Goal: Information Seeking & Learning: Learn about a topic

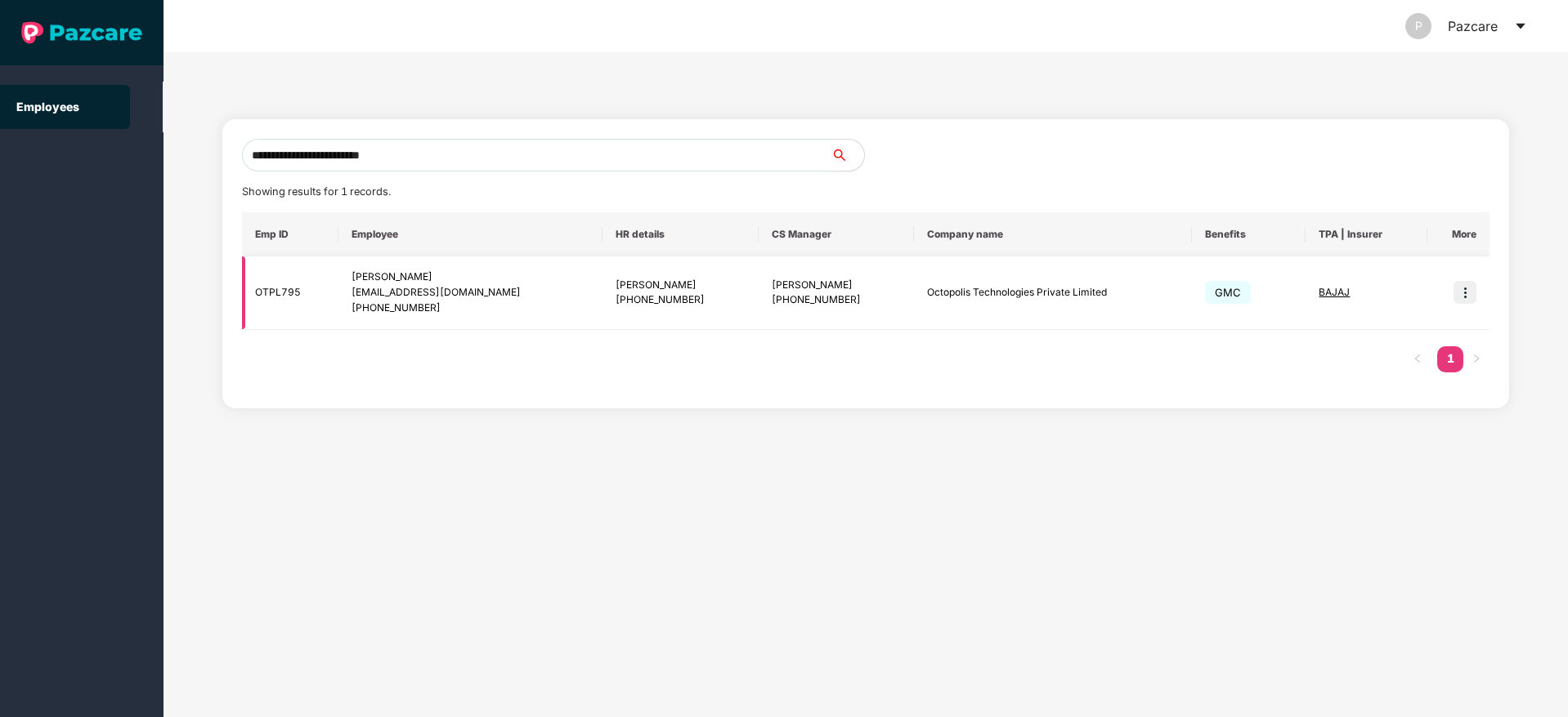
type input "**********"
click at [1477, 290] on td at bounding box center [1458, 293] width 62 height 74
click at [1464, 296] on img at bounding box center [1465, 293] width 23 height 23
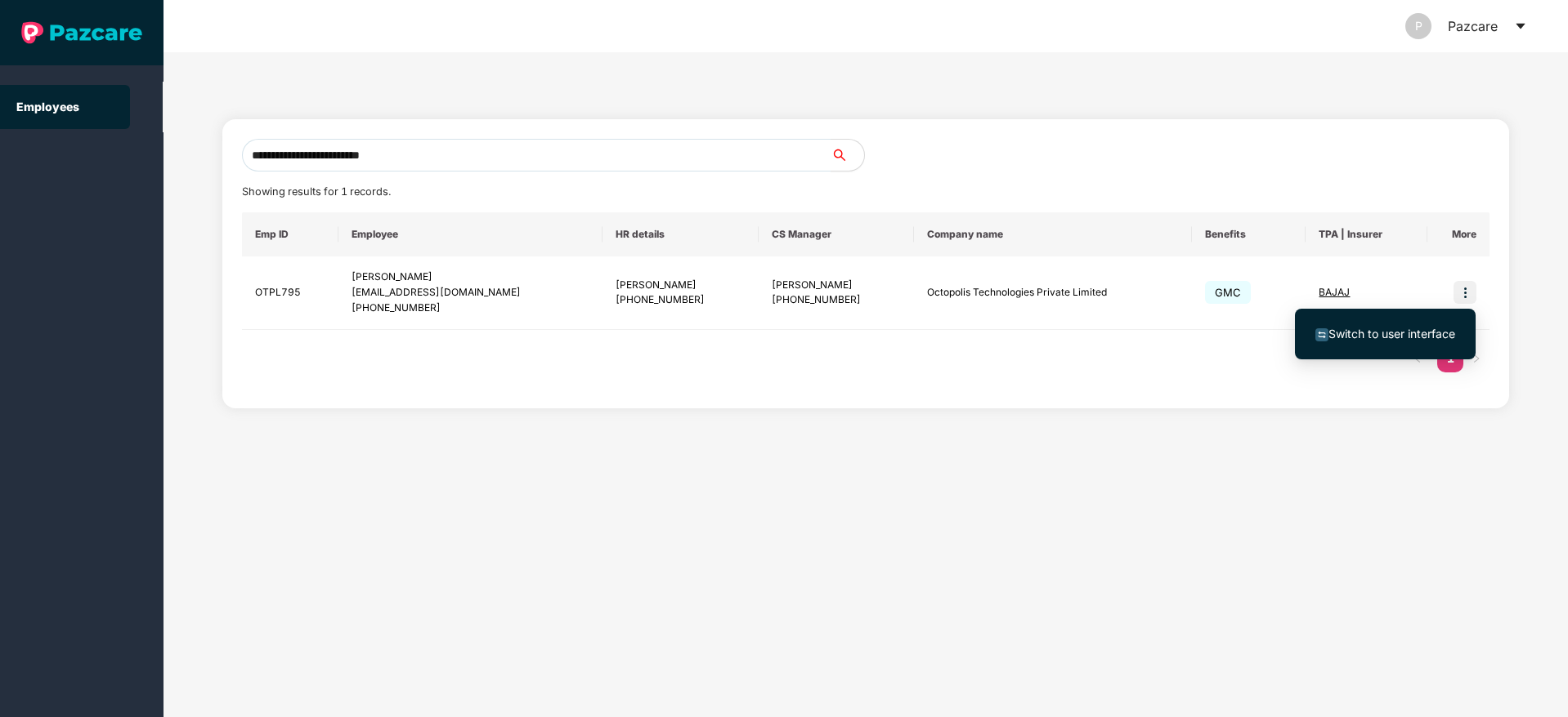
click at [1391, 333] on span "Switch to user interface" at bounding box center [1392, 333] width 126 height 14
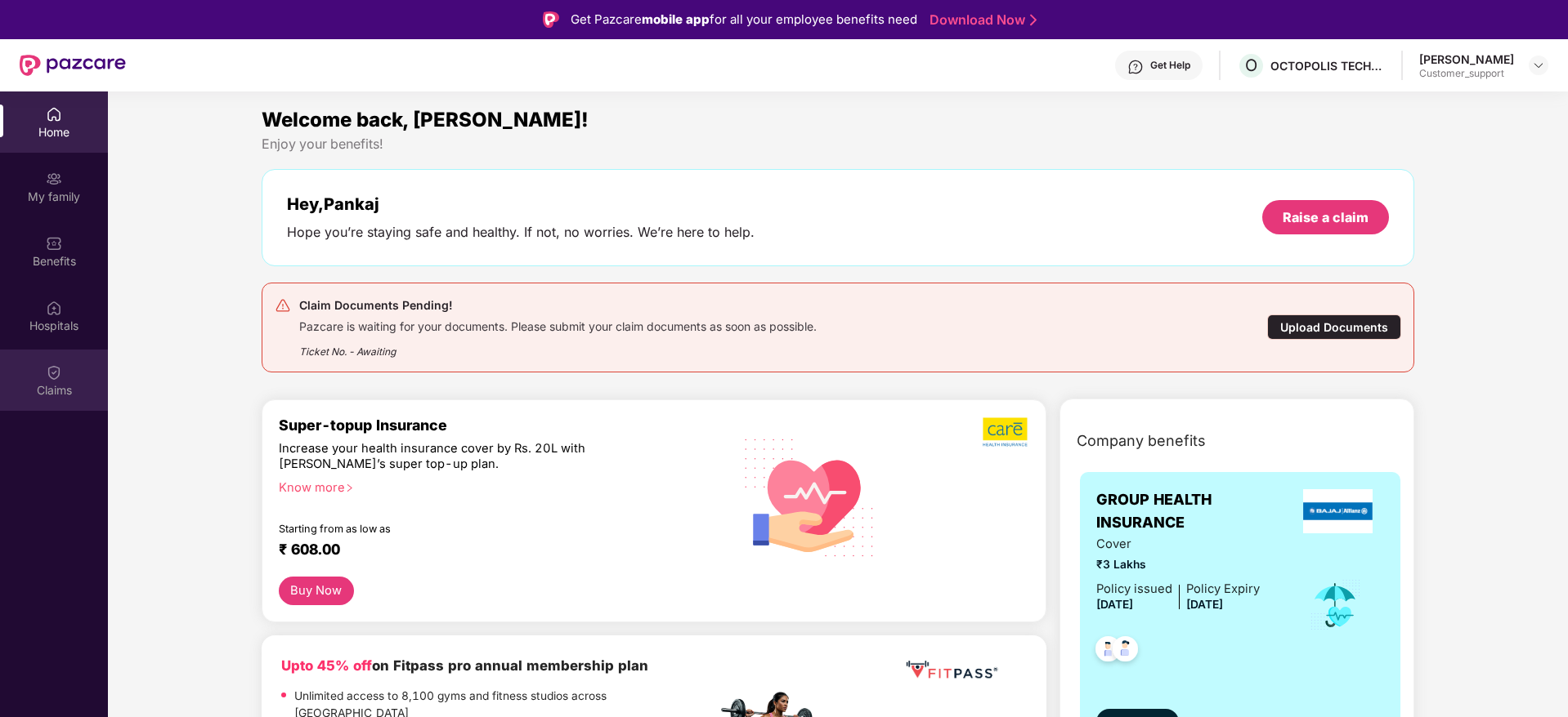
click at [37, 403] on div "Claims" at bounding box center [54, 380] width 108 height 61
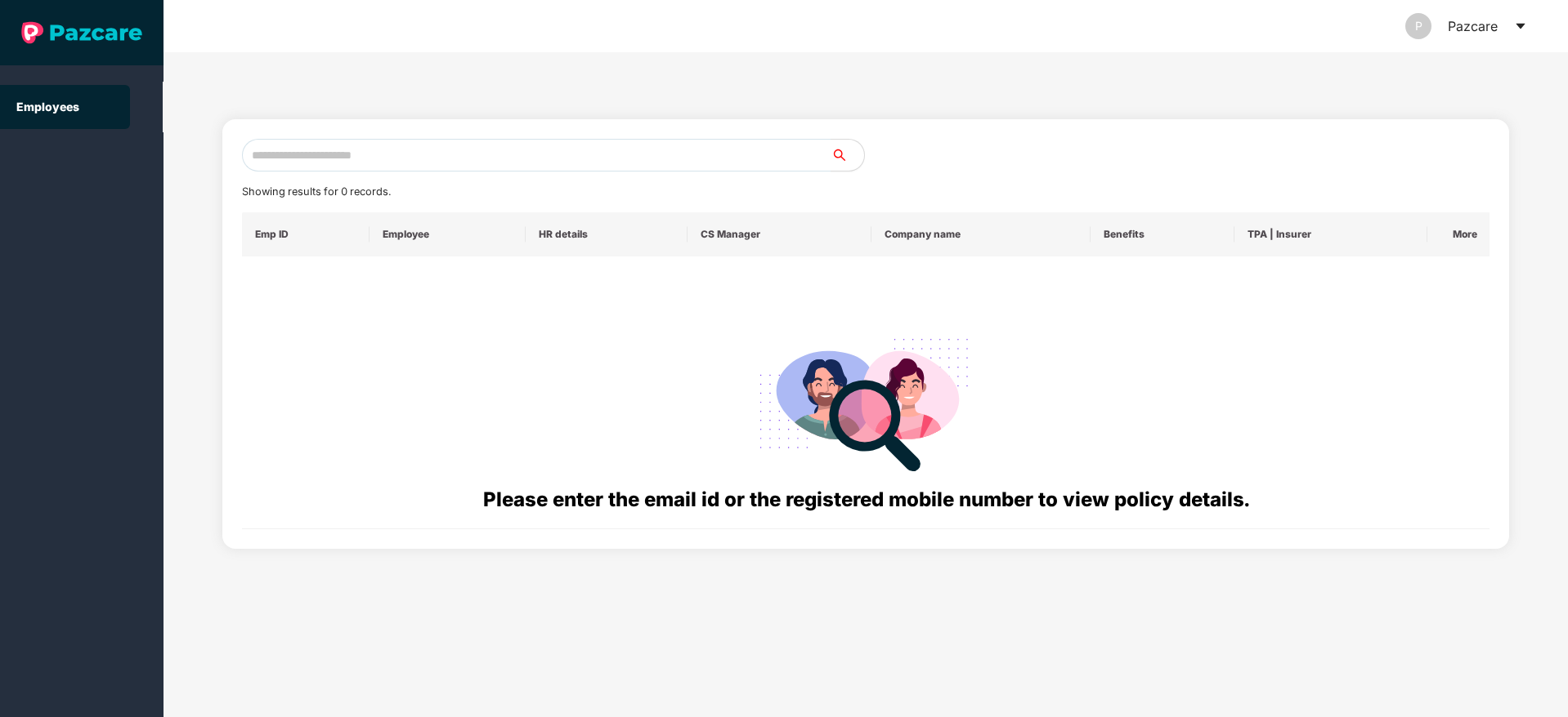
click at [314, 144] on input "text" at bounding box center [536, 155] width 589 height 33
type input "*"
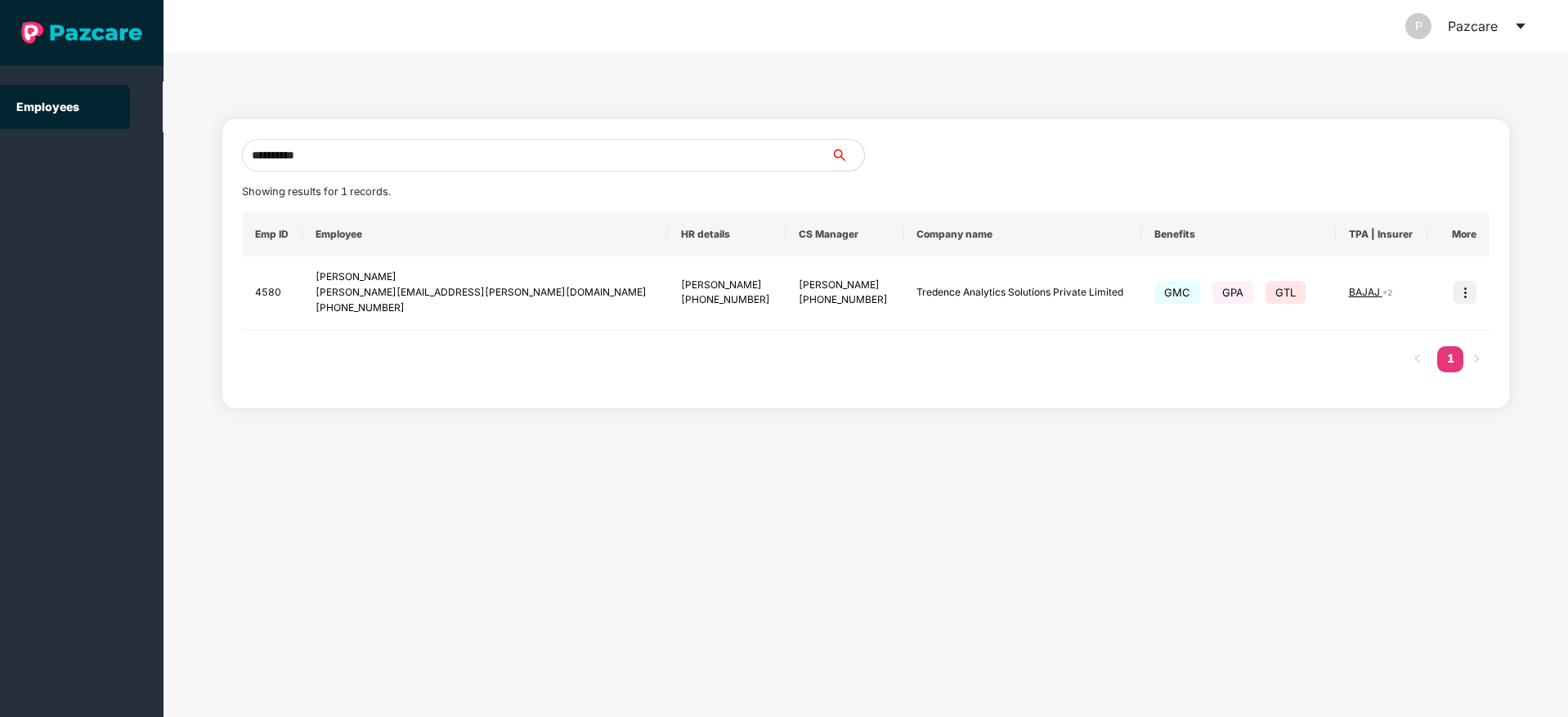
type input "**********"
click at [1023, 166] on div at bounding box center [1177, 155] width 624 height 33
click at [1478, 277] on td at bounding box center [1458, 293] width 62 height 74
click at [1464, 287] on img at bounding box center [1465, 293] width 23 height 23
click at [1369, 334] on span "Switch to user interface" at bounding box center [1392, 333] width 126 height 14
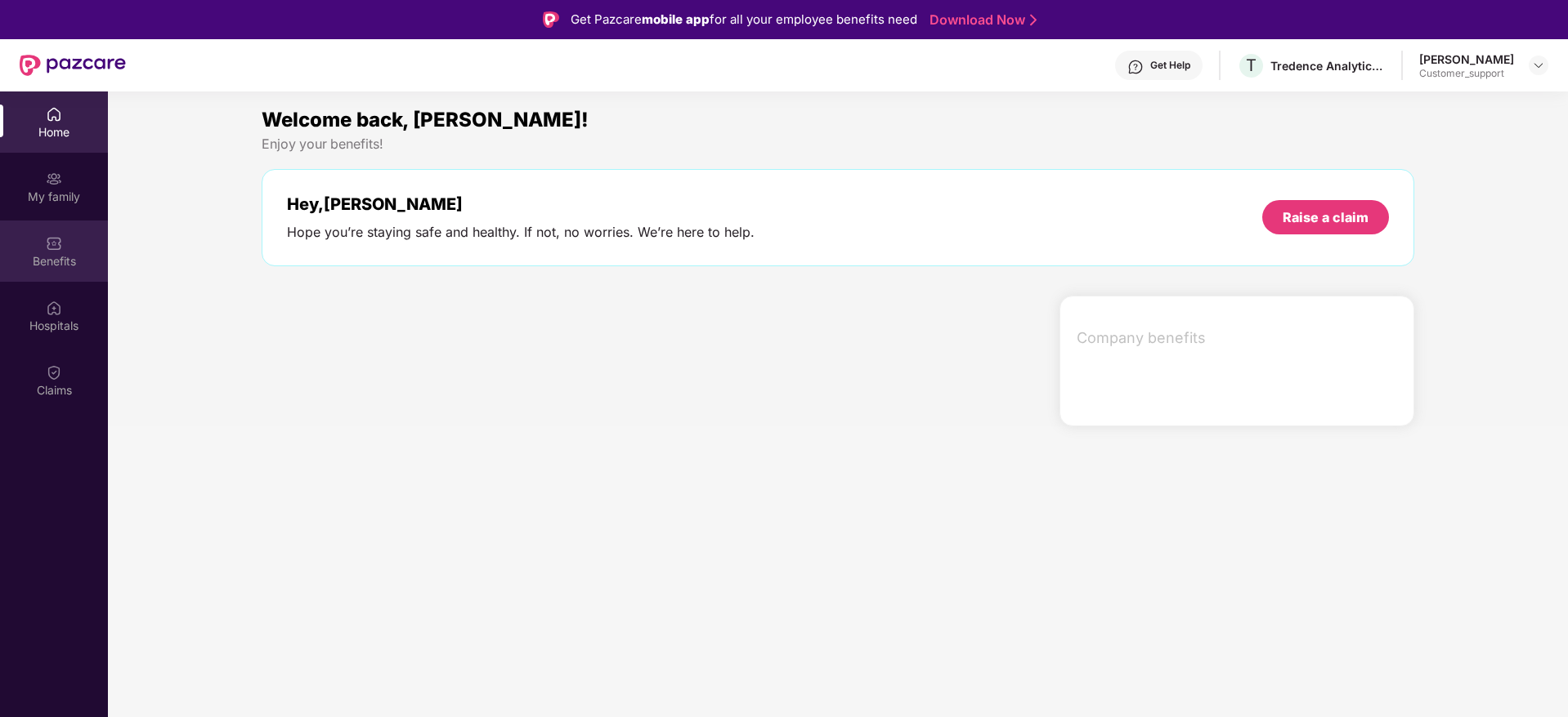
click at [70, 255] on div "Benefits" at bounding box center [54, 261] width 108 height 16
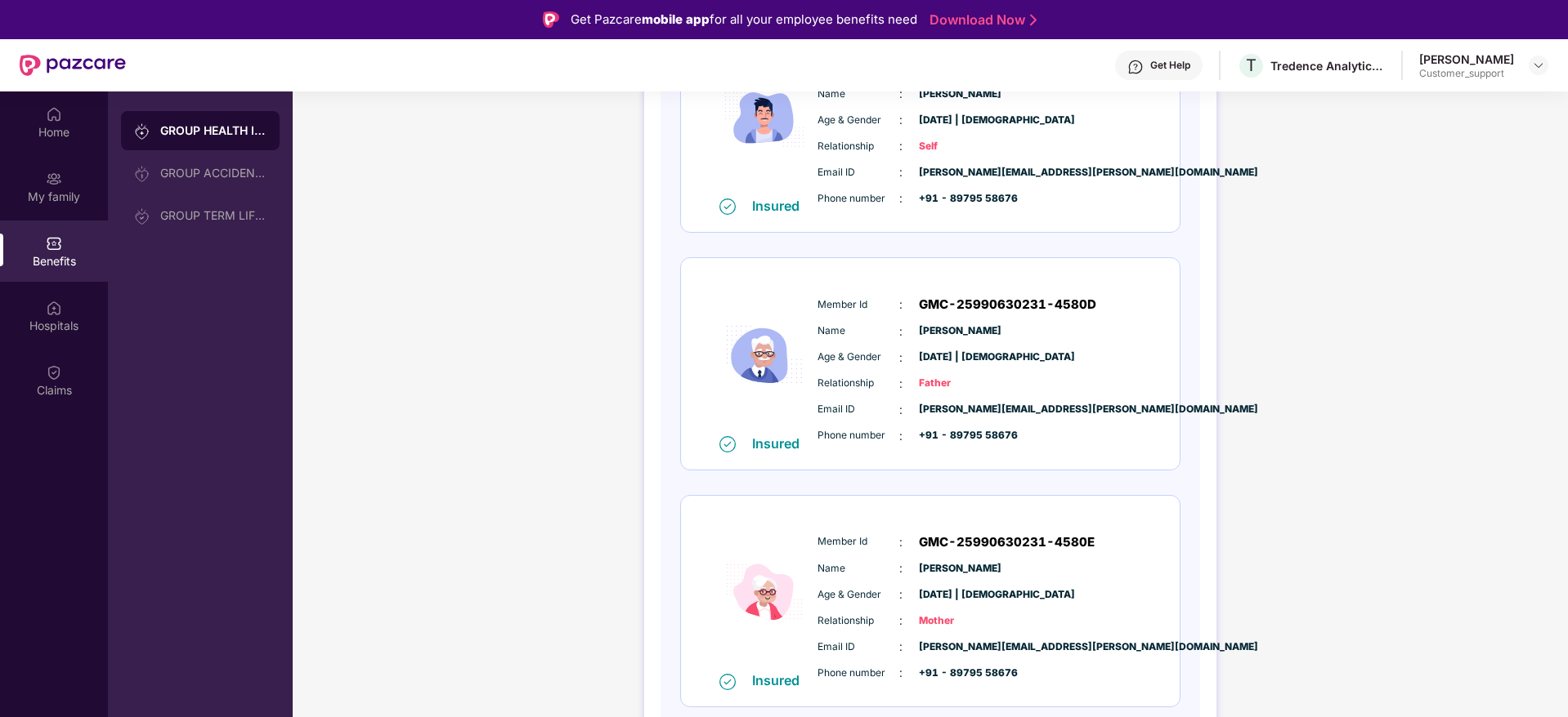
scroll to position [92, 0]
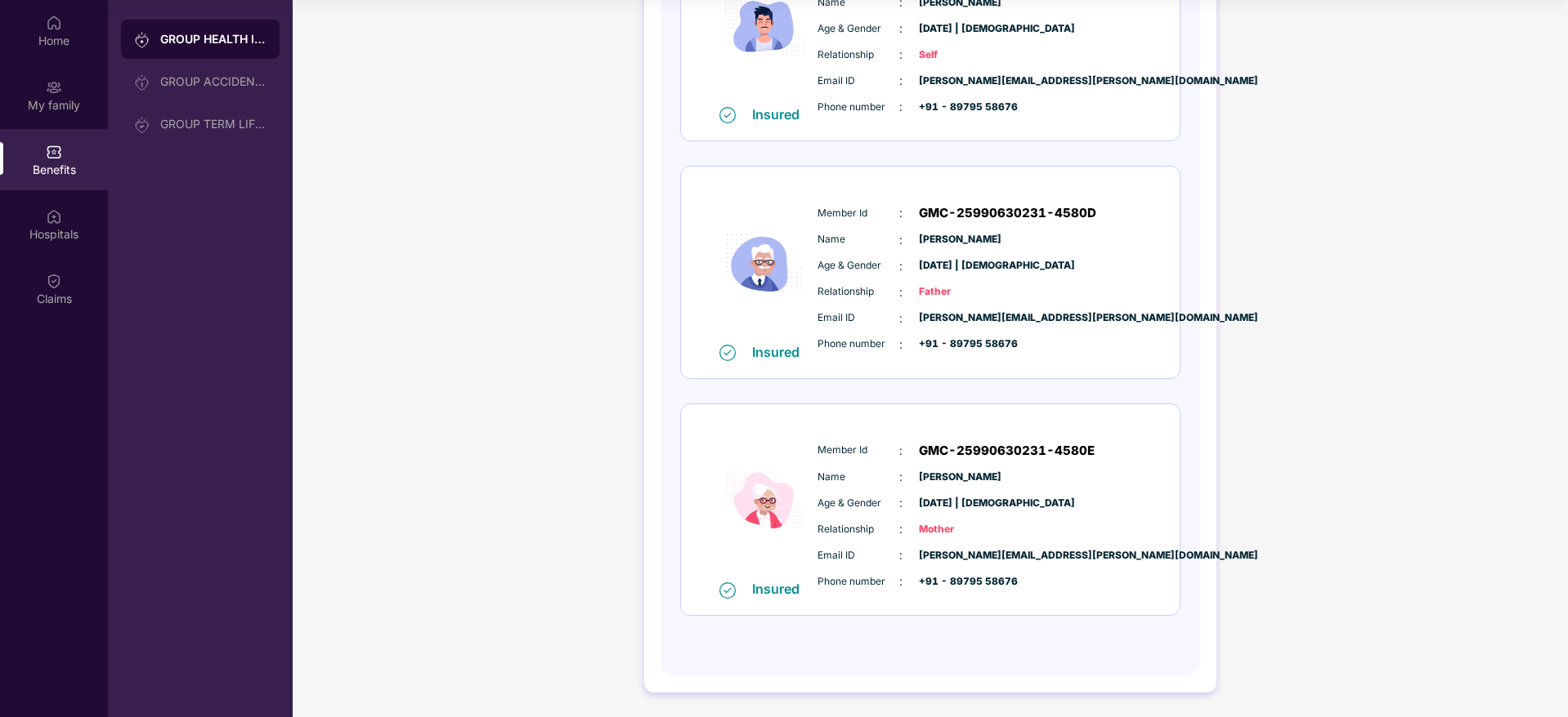
click at [927, 447] on span "GMC-25990630231-4580E" at bounding box center [1006, 451] width 175 height 19
click at [934, 214] on span "GMC-25990630231-4580D" at bounding box center [1007, 213] width 177 height 19
copy span "GMC-25990630231-4580D"
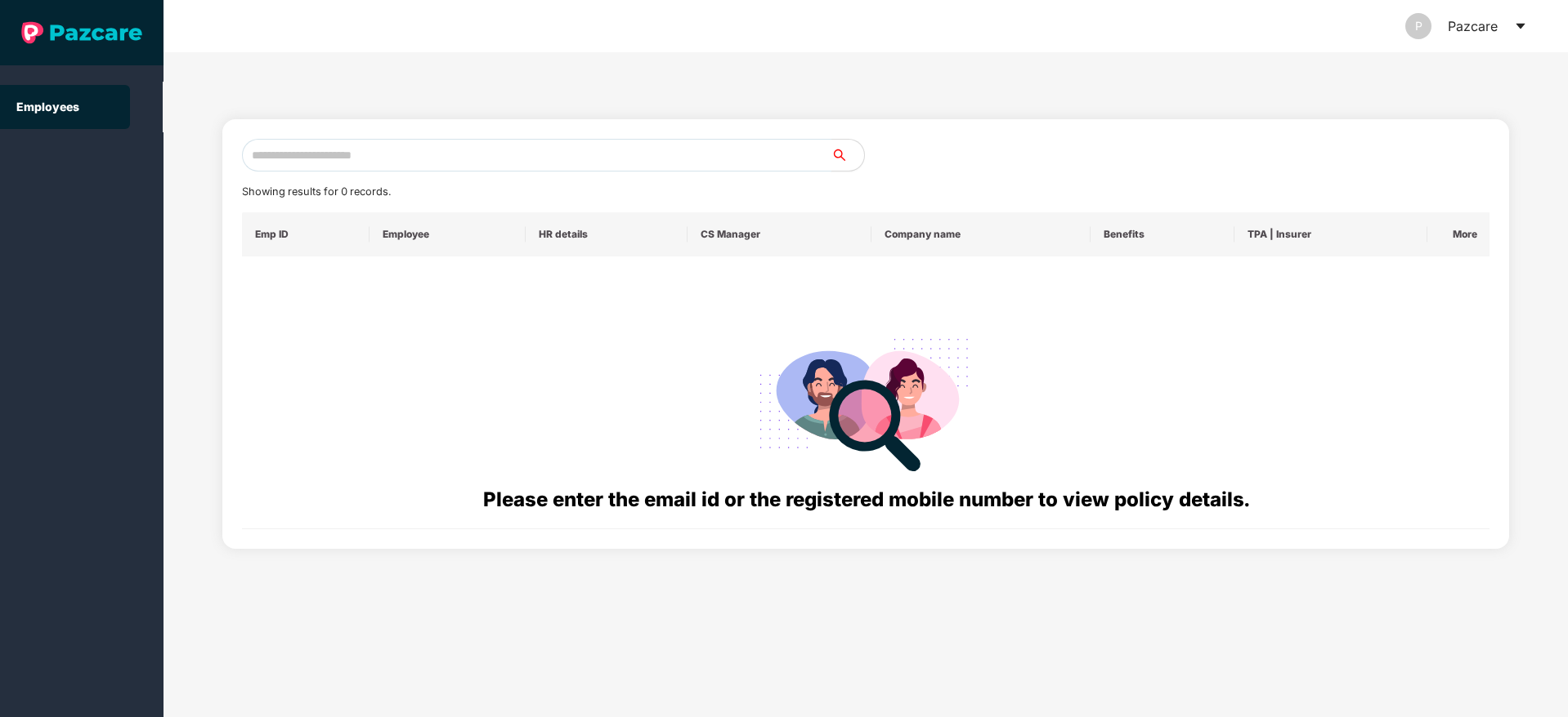
click at [265, 144] on input "text" at bounding box center [536, 155] width 589 height 33
paste input "**********"
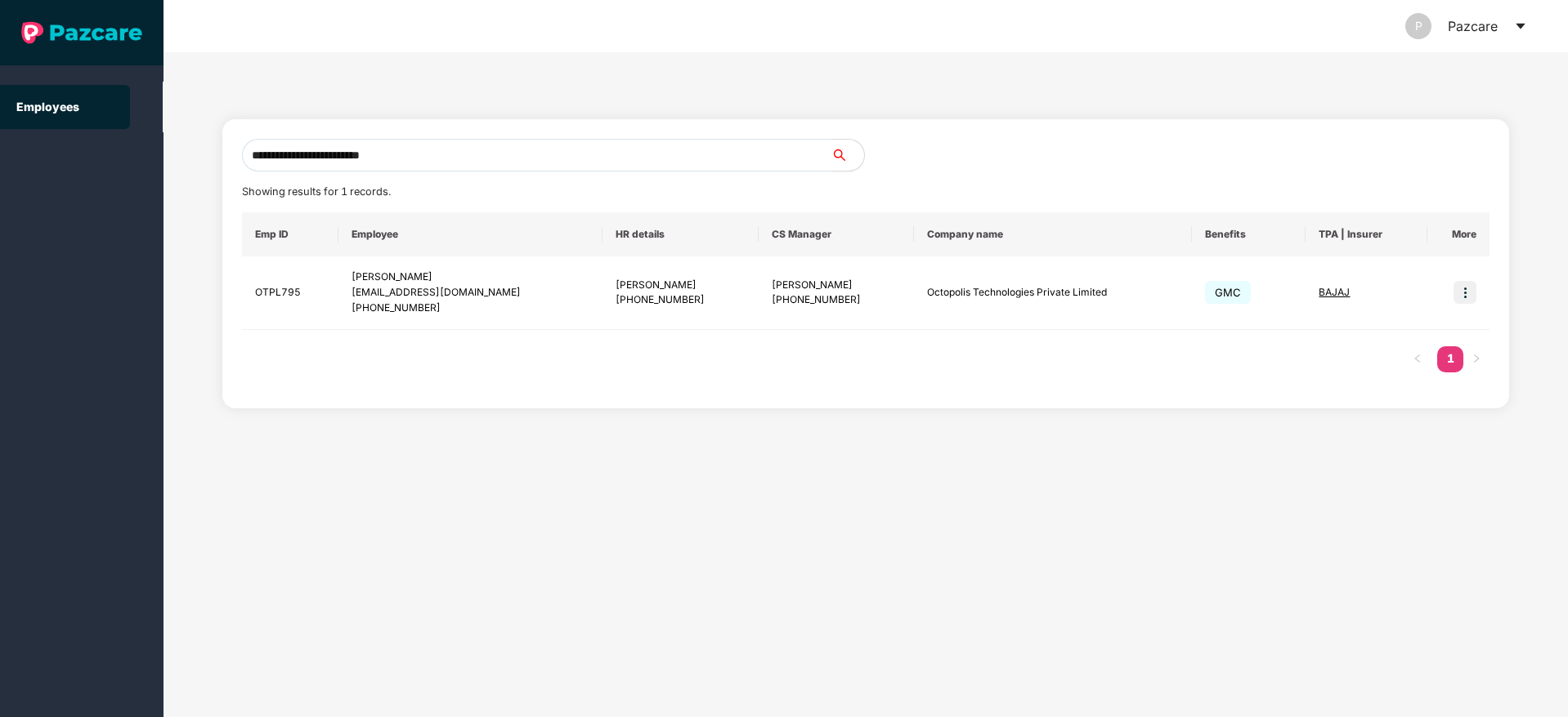
type input "**********"
click at [1458, 291] on img at bounding box center [1465, 293] width 23 height 23
click at [1355, 345] on li "Switch to user interface" at bounding box center [1385, 334] width 181 height 34
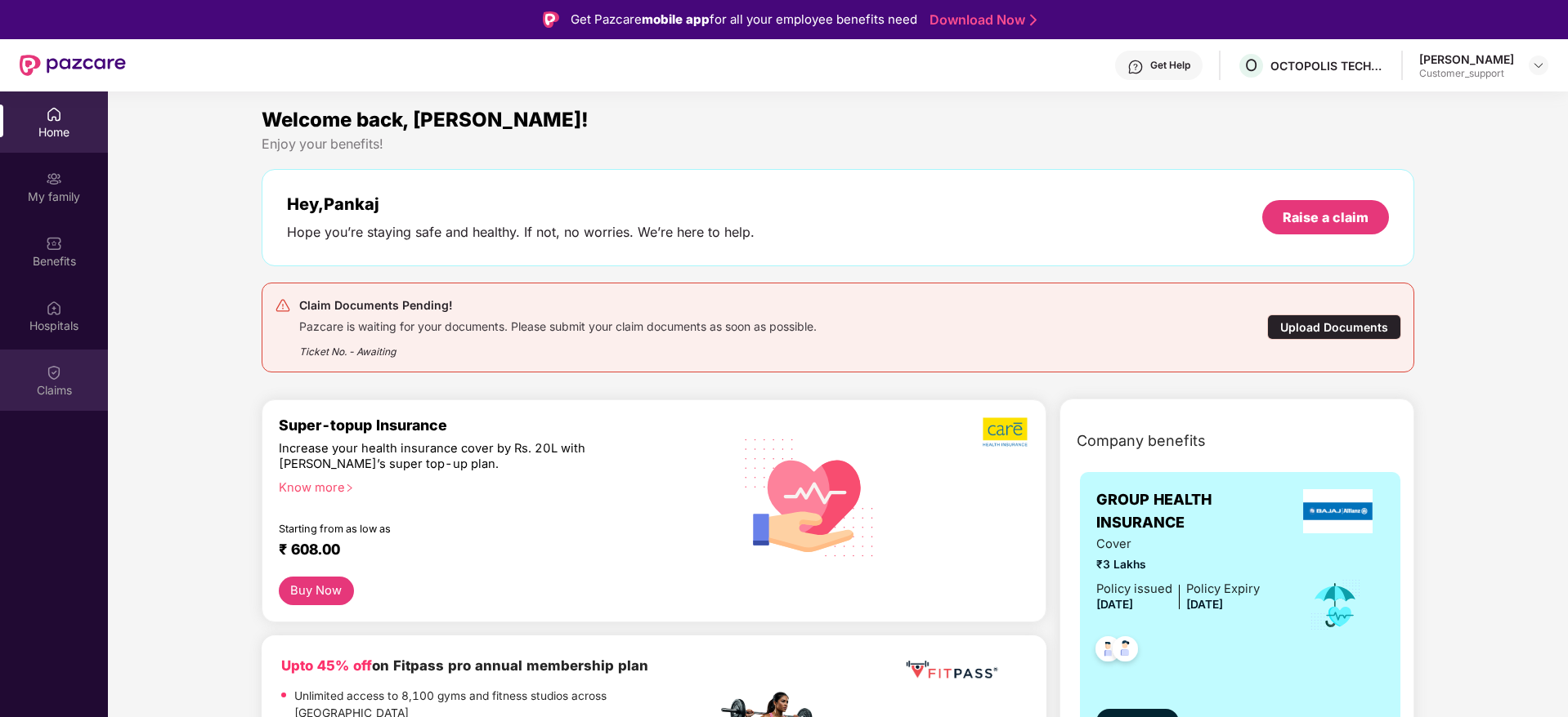
click at [75, 370] on div "Claims" at bounding box center [54, 380] width 108 height 61
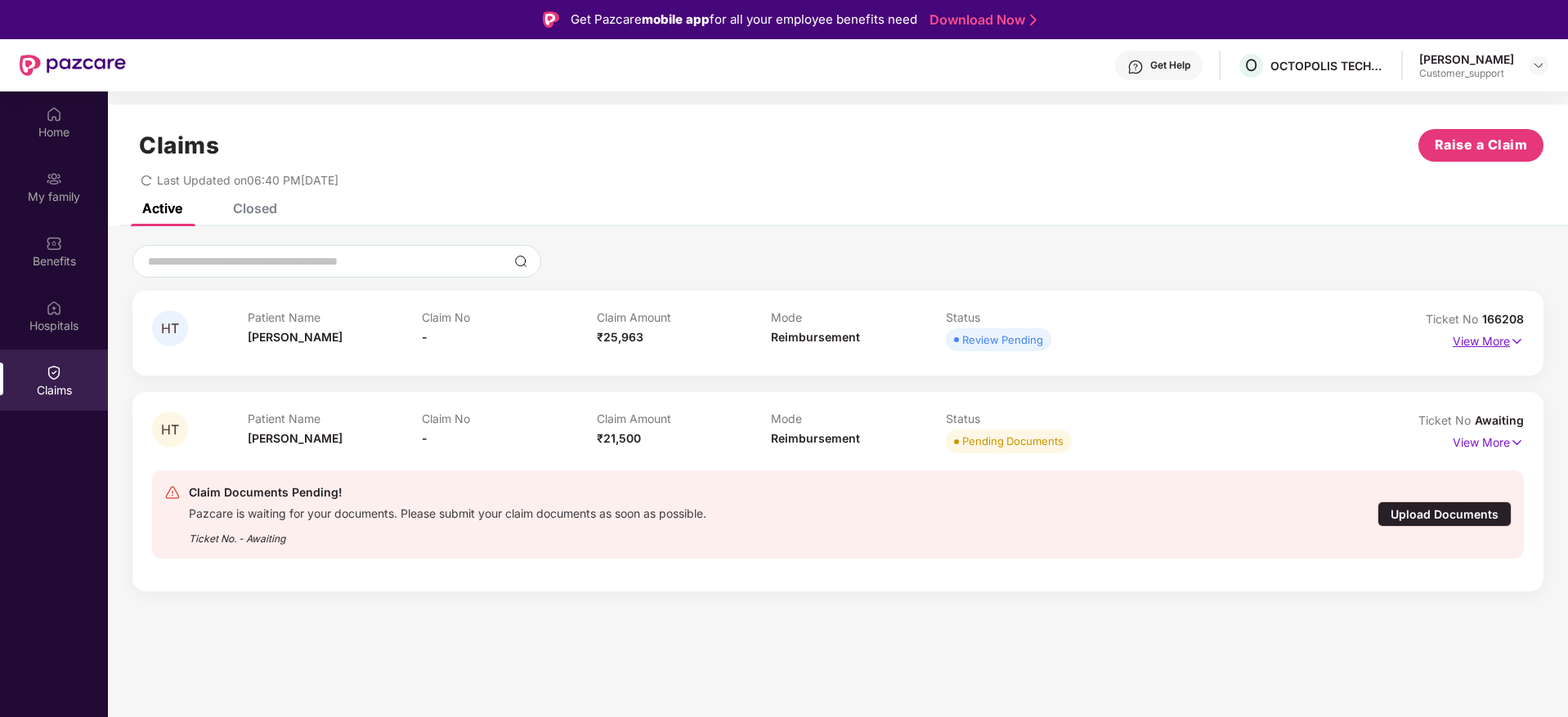
click at [1454, 340] on p "View More" at bounding box center [1488, 339] width 71 height 22
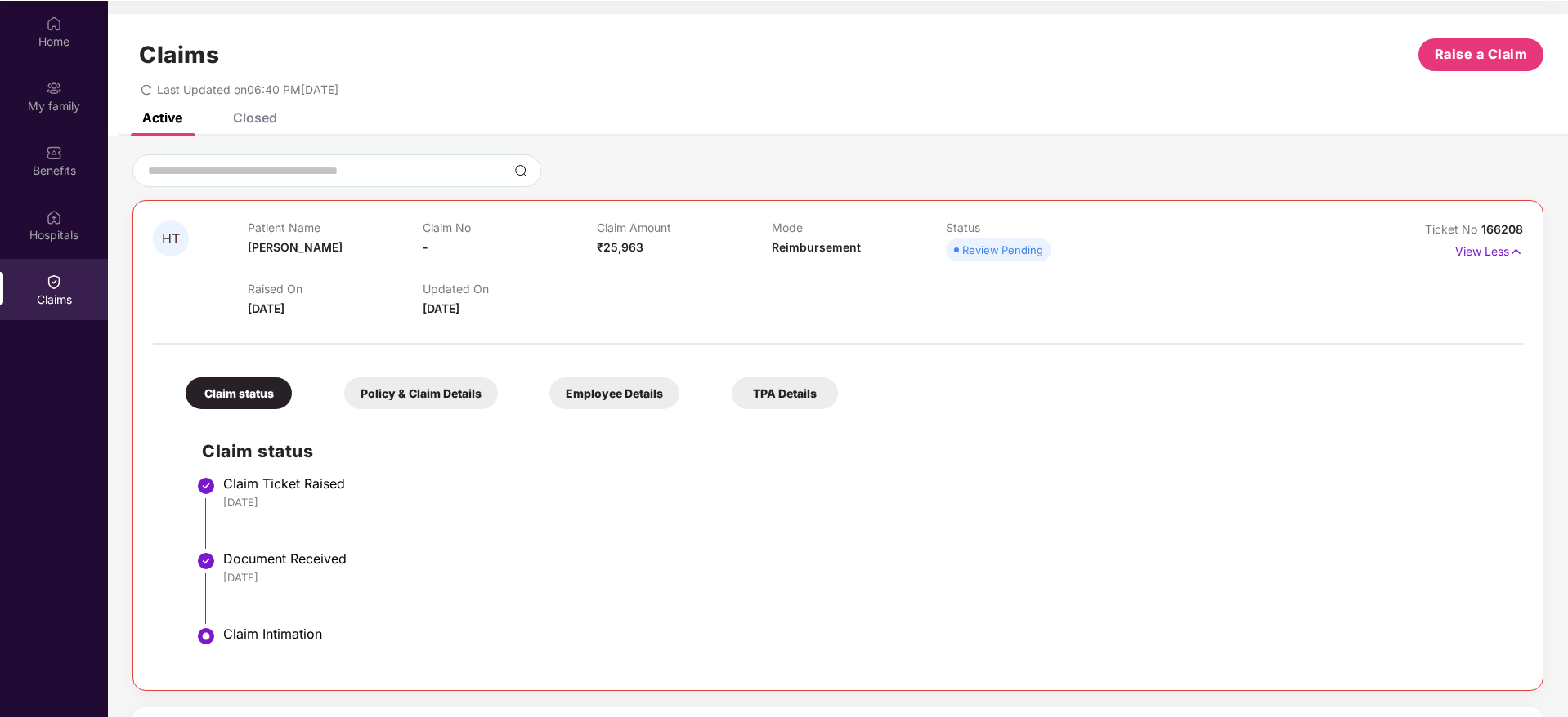
click at [1492, 227] on span "166208" at bounding box center [1502, 229] width 42 height 14
copy div "No 166208"
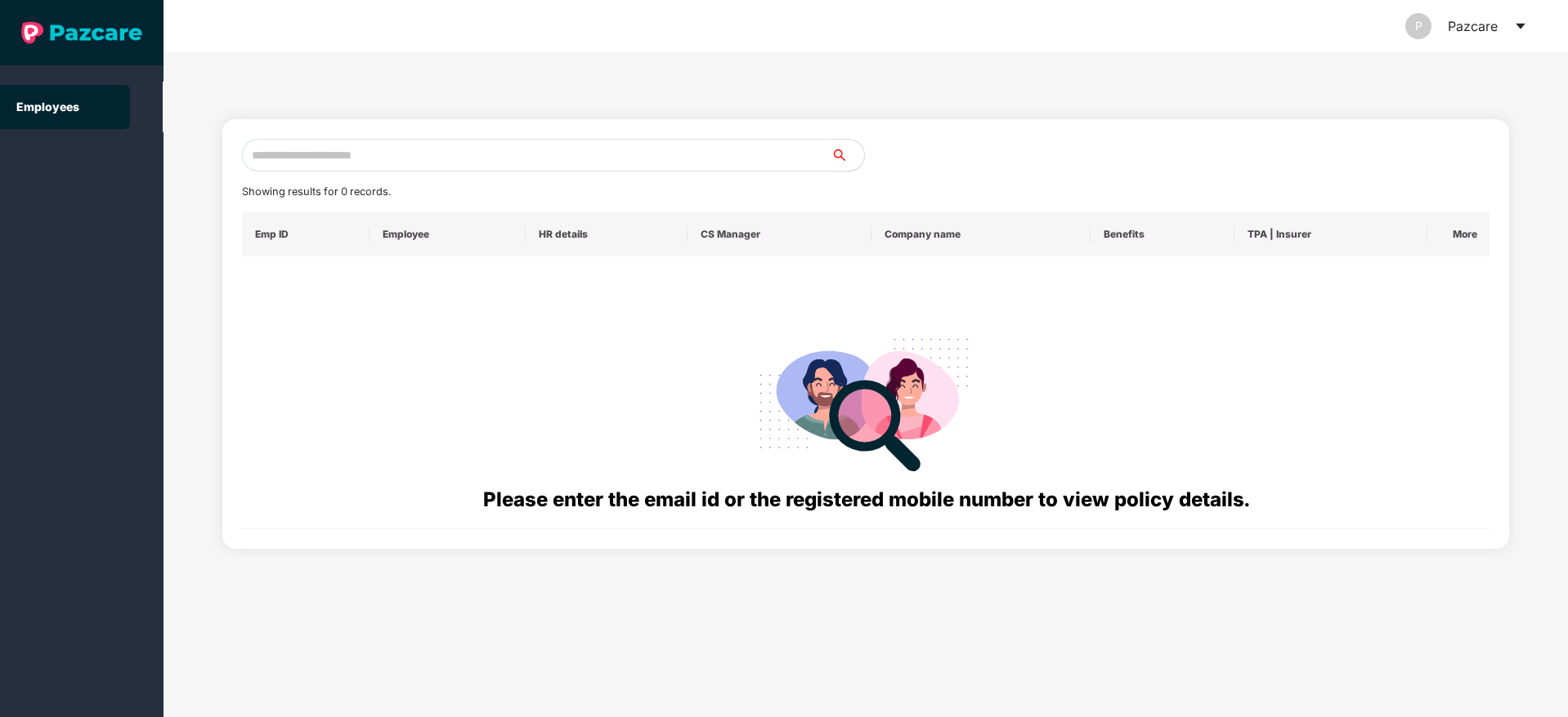
click at [321, 147] on input "text" at bounding box center [536, 155] width 589 height 33
paste input "**********"
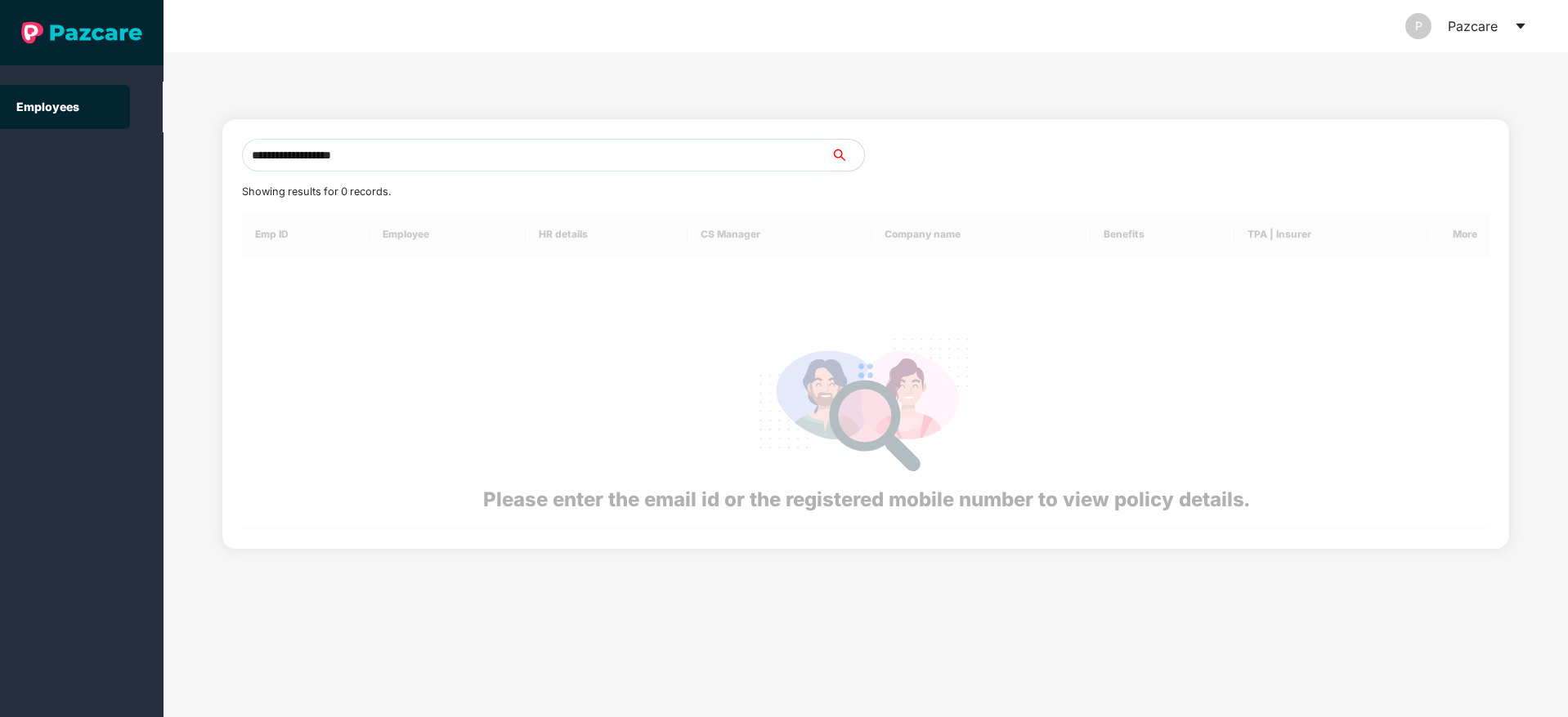
type input "**********"
click at [1291, 493] on div at bounding box center [866, 370] width 1248 height 317
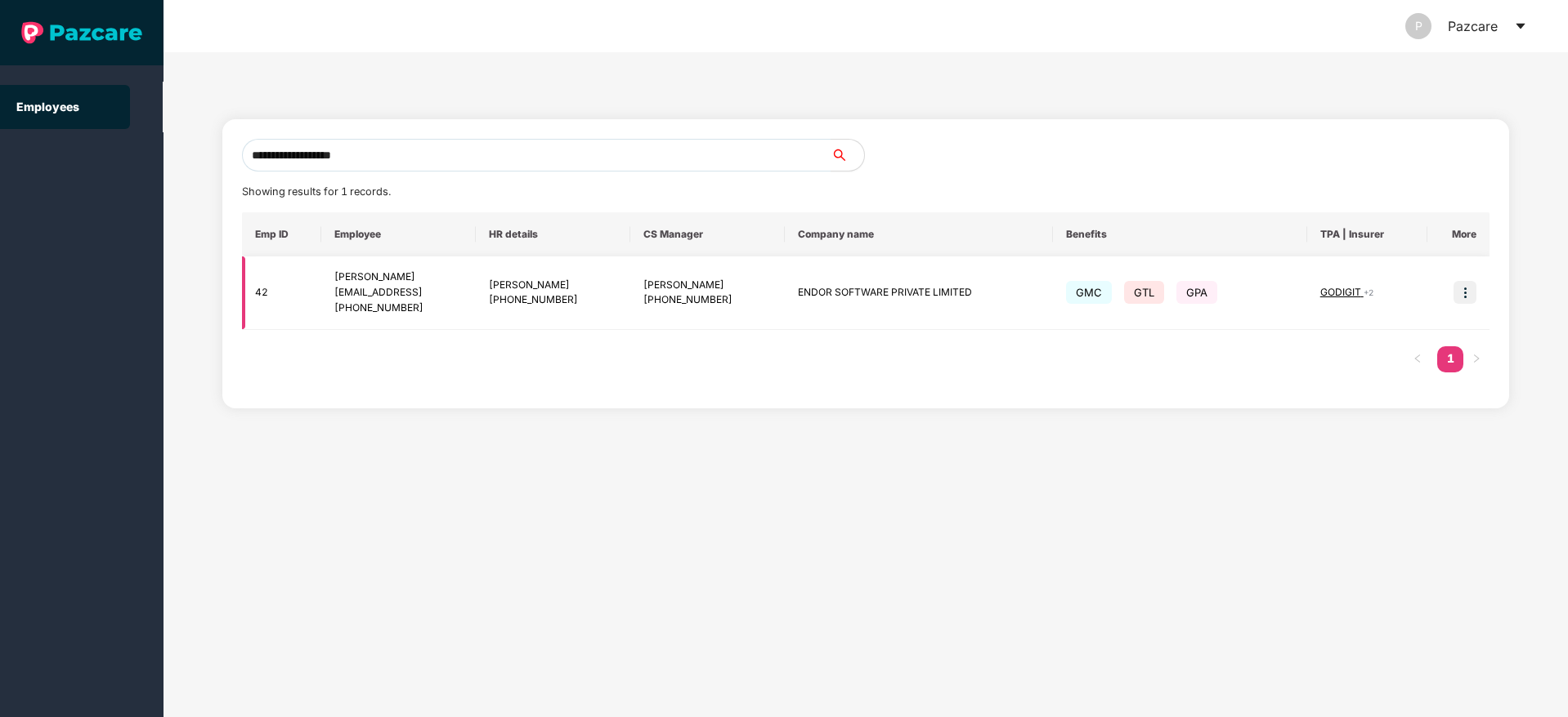
click at [1467, 299] on img at bounding box center [1465, 293] width 23 height 23
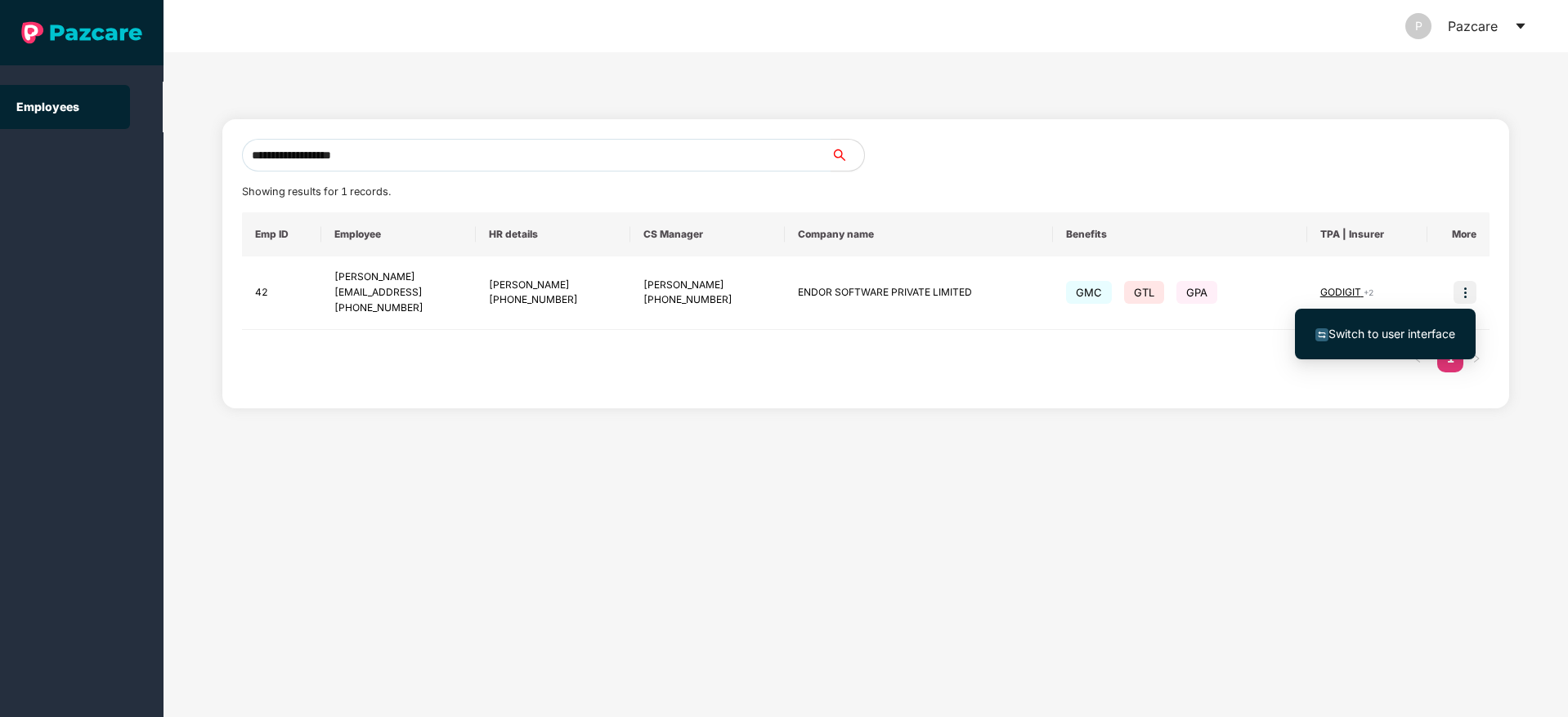
click at [1397, 327] on span "Switch to user interface" at bounding box center [1392, 333] width 126 height 14
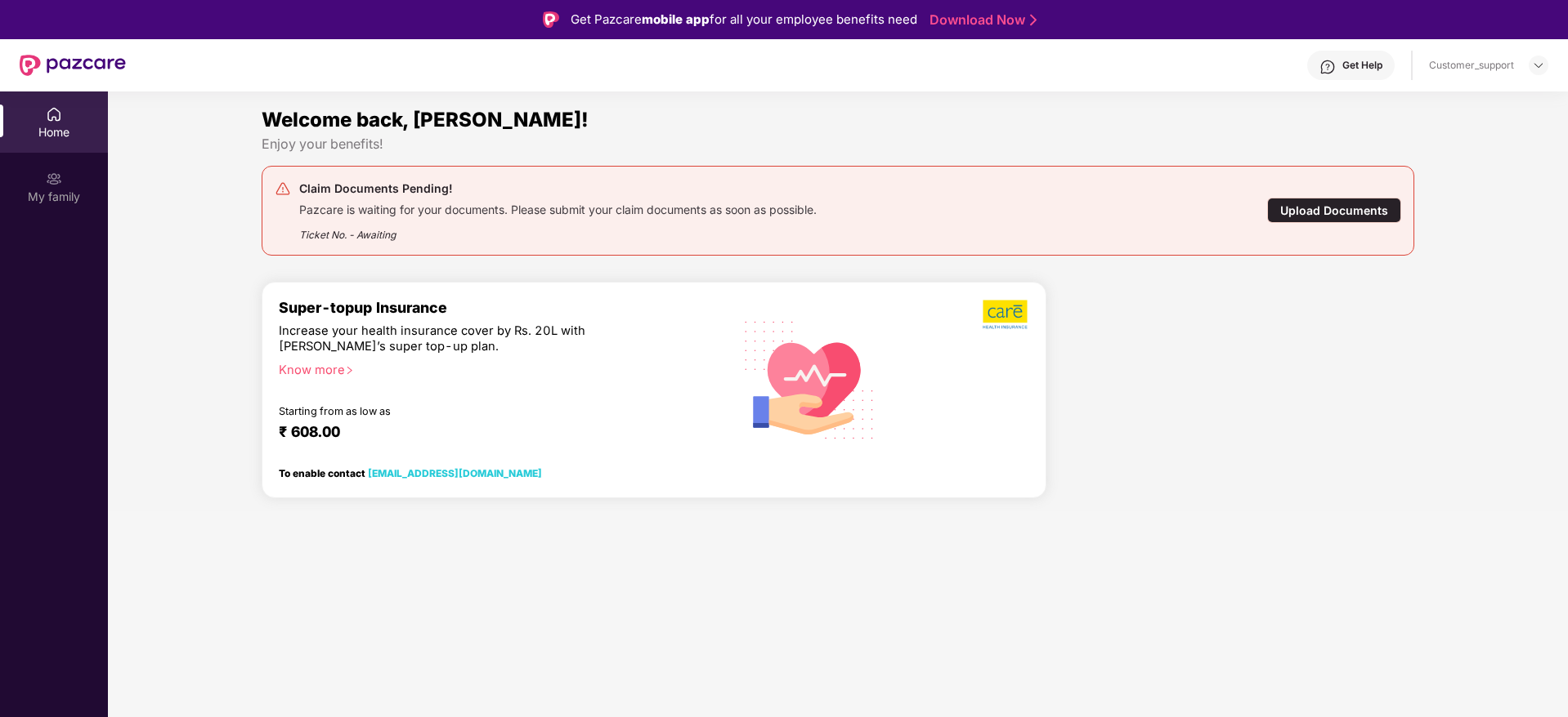
click at [55, 198] on div "My family" at bounding box center [54, 196] width 108 height 16
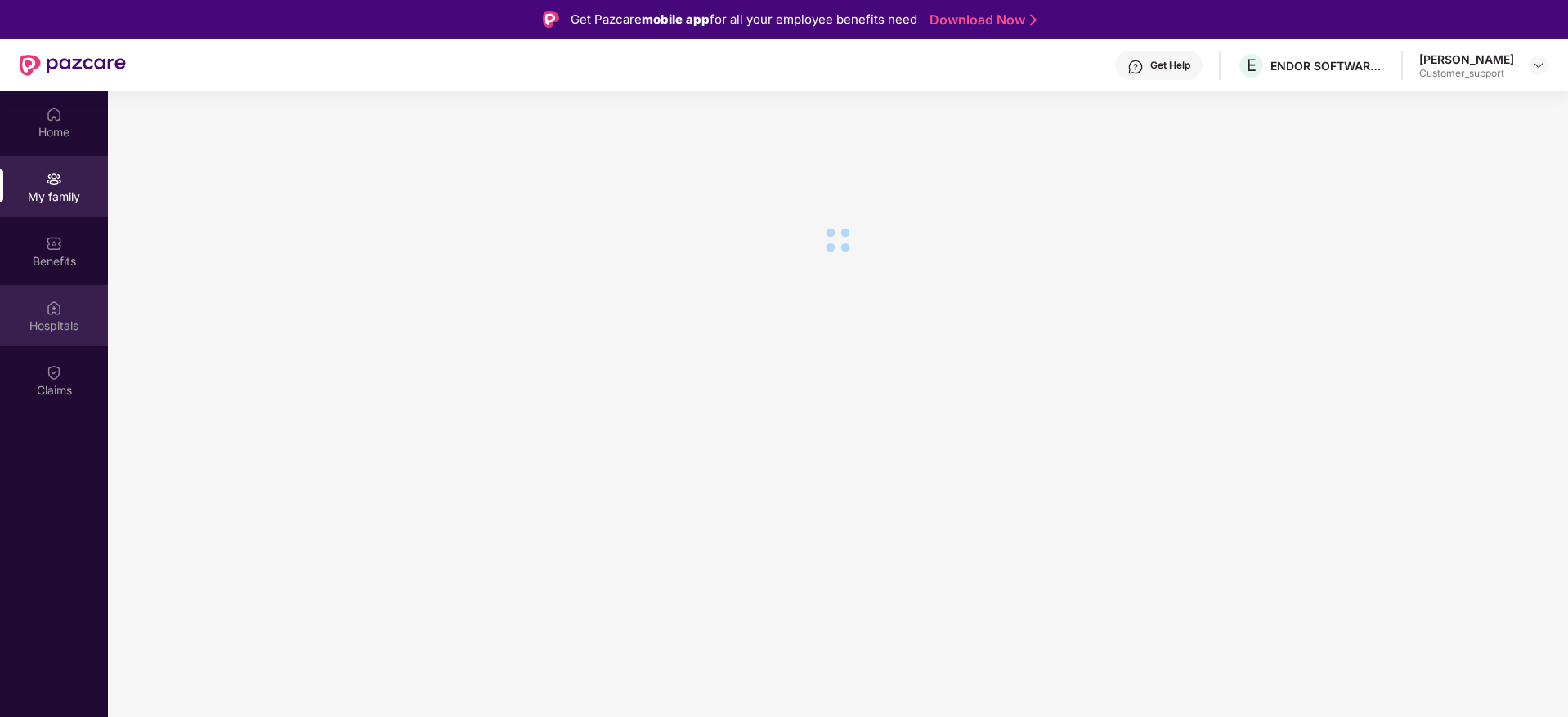
click at [42, 313] on div "Hospitals" at bounding box center [54, 316] width 108 height 61
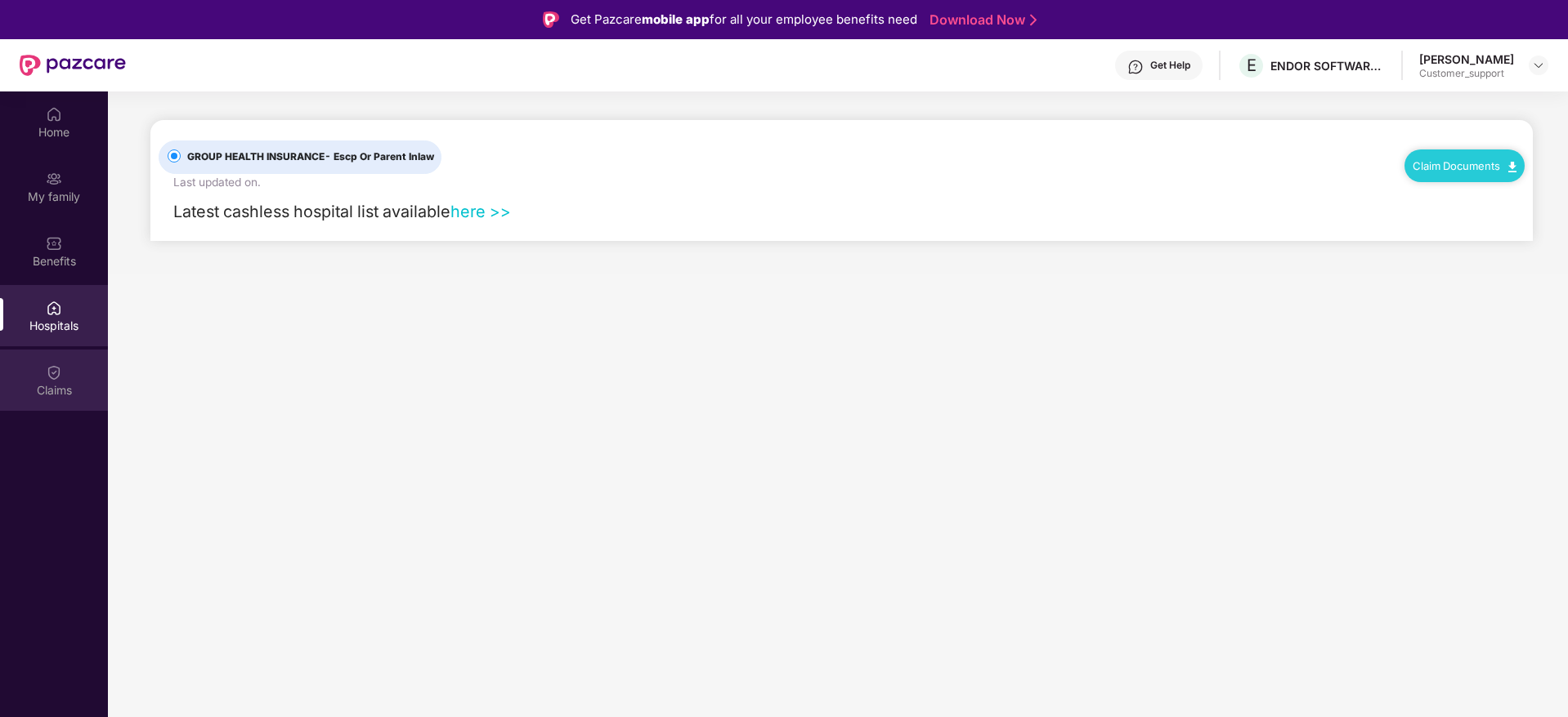
click at [47, 386] on div "Claims" at bounding box center [54, 390] width 108 height 16
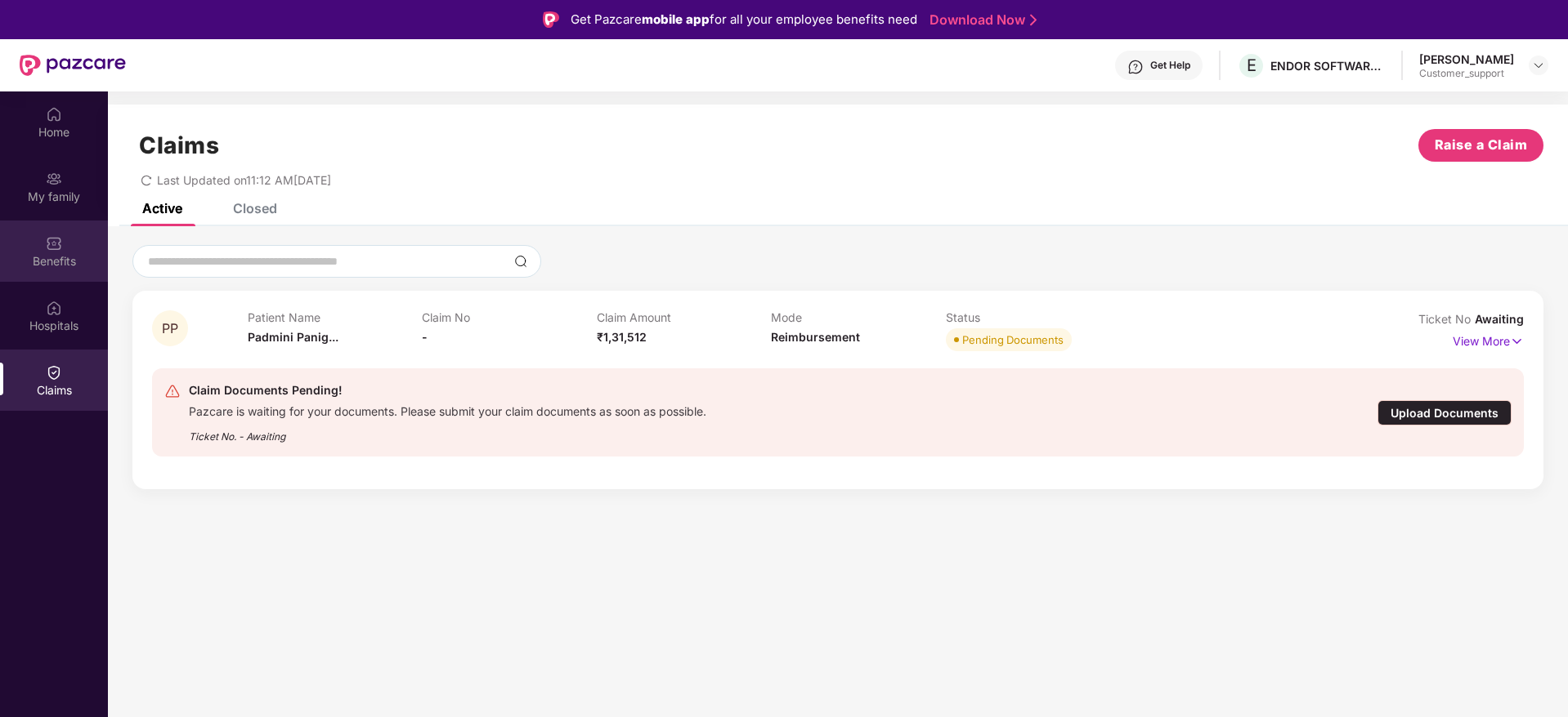
click at [68, 229] on div "Benefits" at bounding box center [54, 251] width 108 height 61
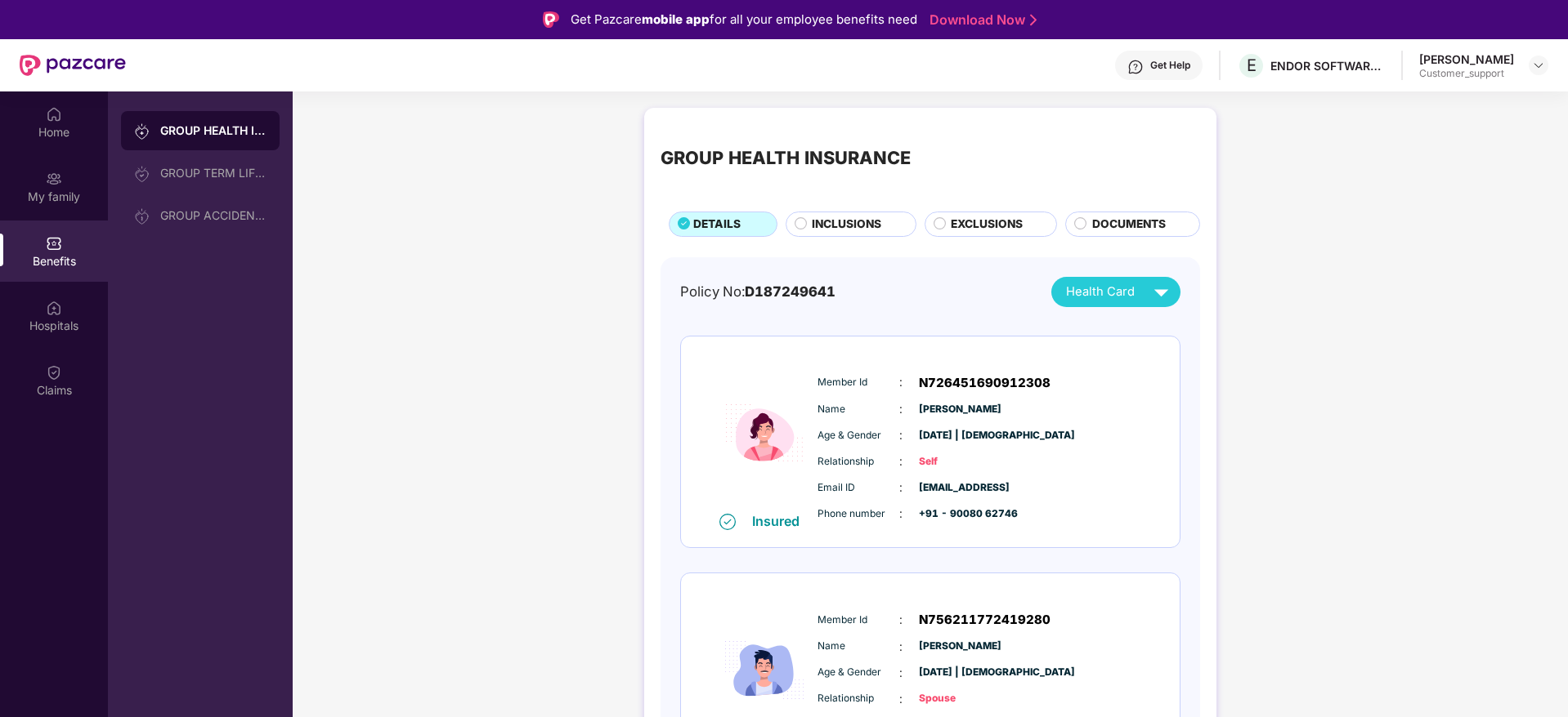
click at [1096, 209] on div "GROUP HEALTH INSURANCE DETAILS INCLUSIONS EXCLUSIONS DOCUMENTS" at bounding box center [930, 181] width 539 height 113
click at [1098, 224] on span "DOCUMENTS" at bounding box center [1128, 224] width 74 height 18
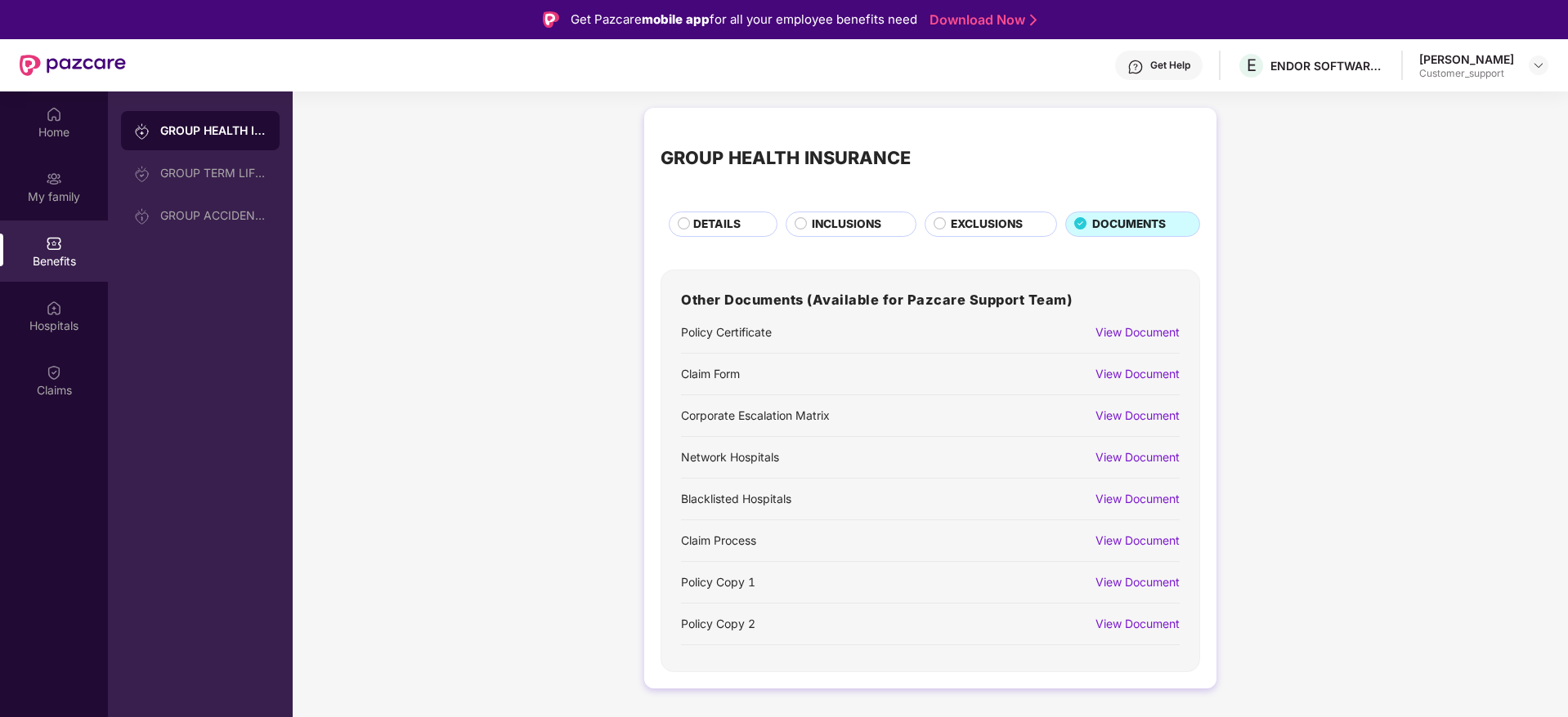
click at [1128, 365] on div "View Document" at bounding box center [1138, 373] width 84 height 18
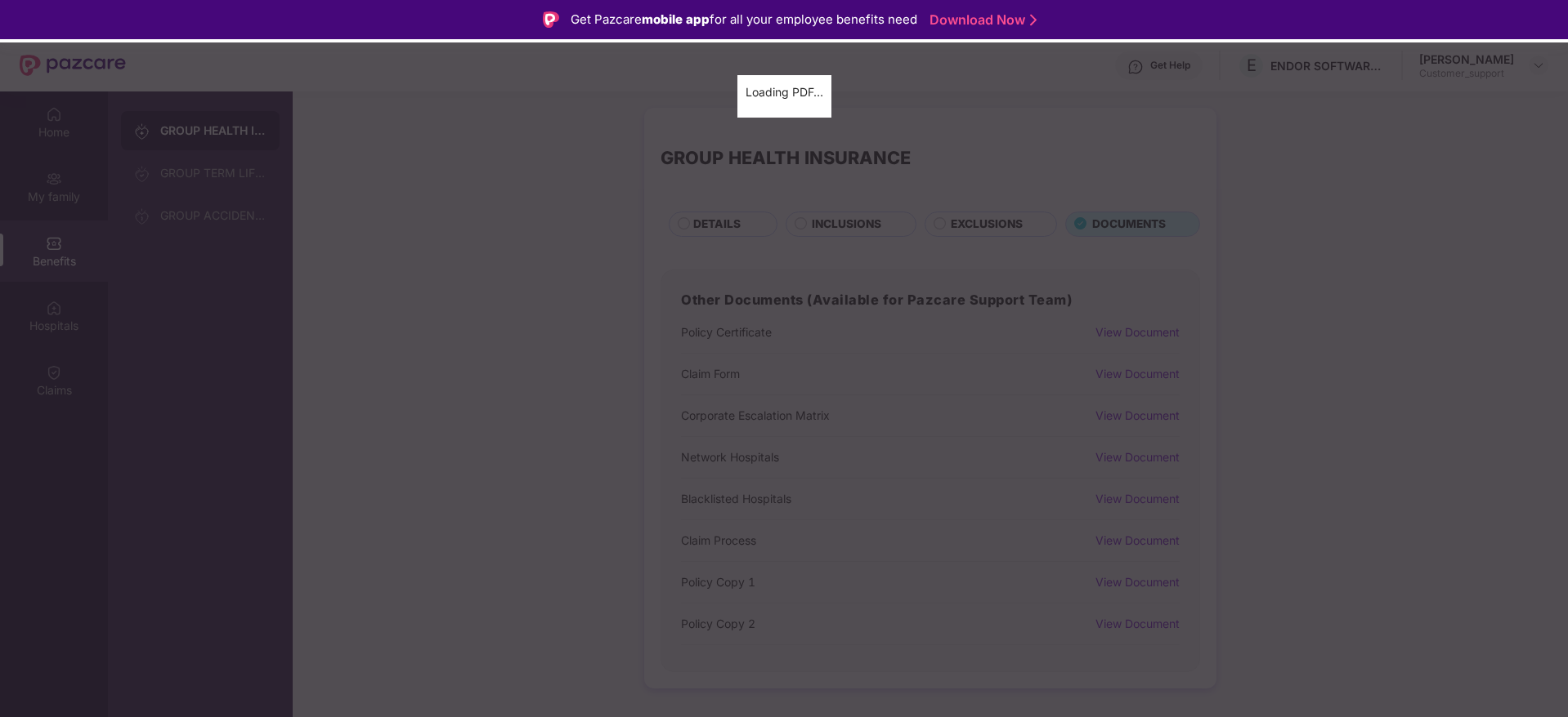
scroll to position [92, 0]
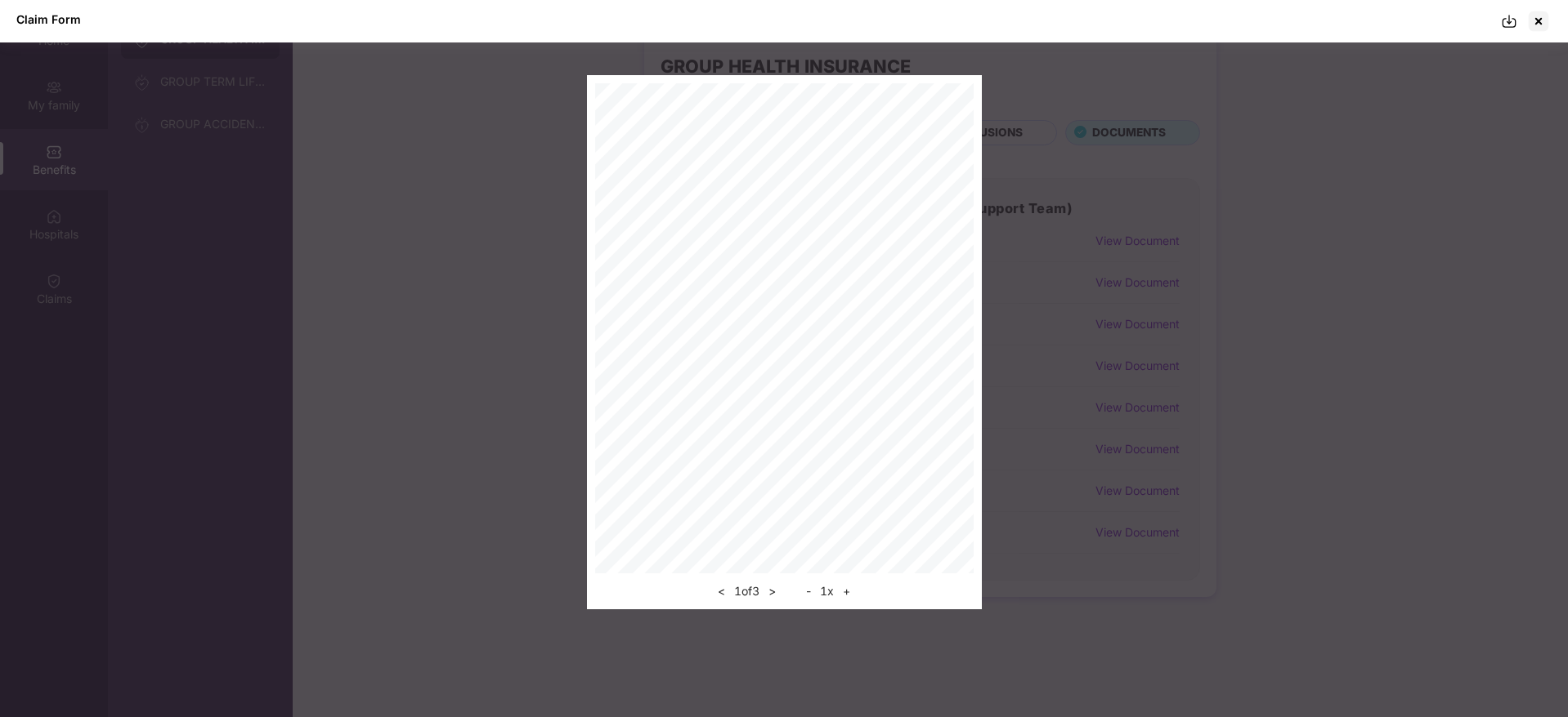
click at [1513, 13] on img at bounding box center [1509, 21] width 16 height 16
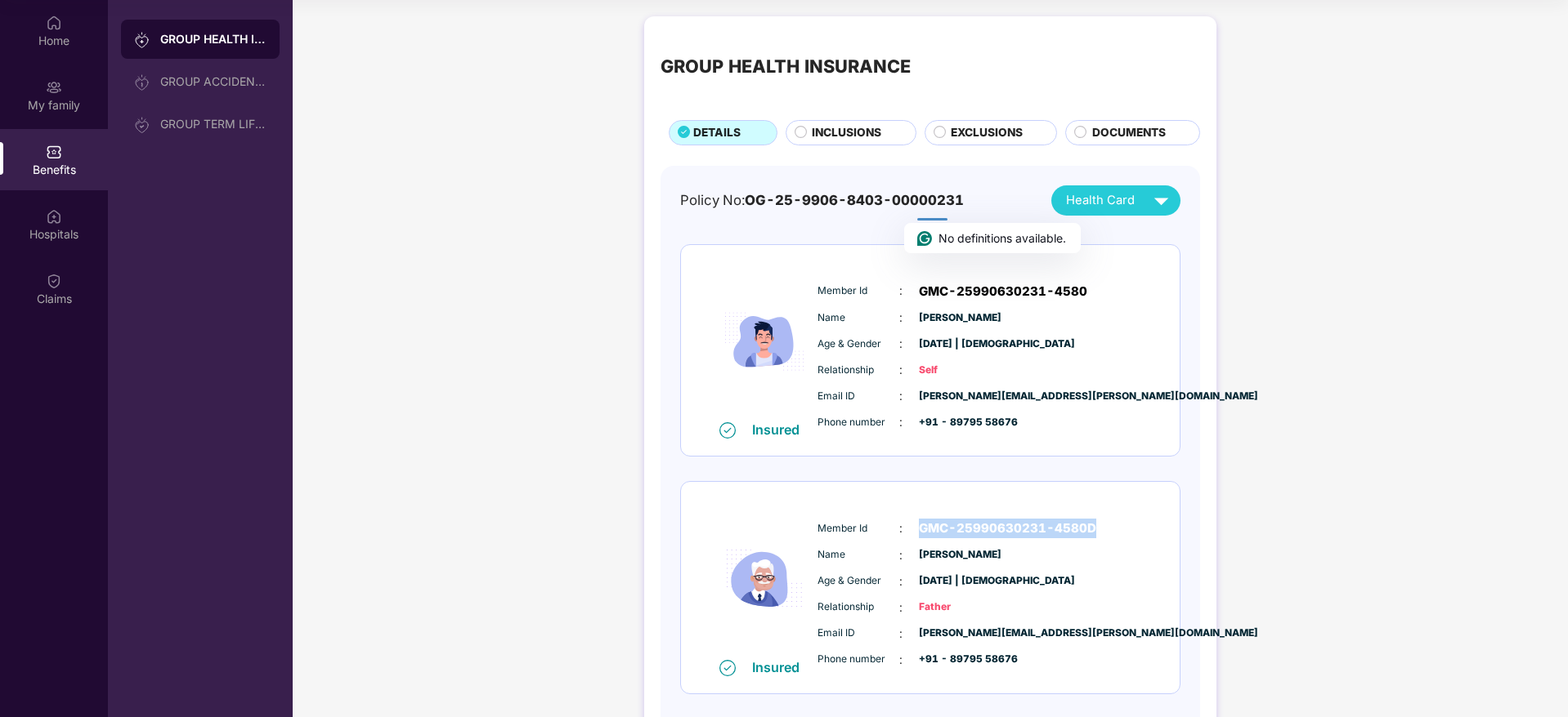
scroll to position [315, 0]
